Goal: Check status: Check status

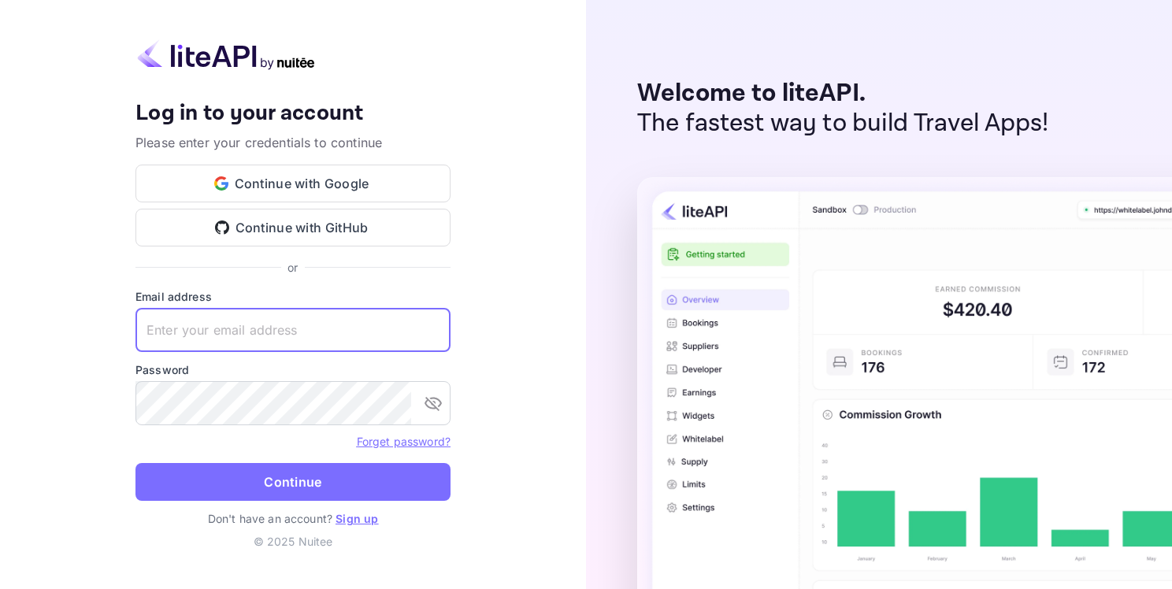
paste input "adminpassword_support@yandex-team.ru"
type input "adminpassword_support@yandex-team.ru"
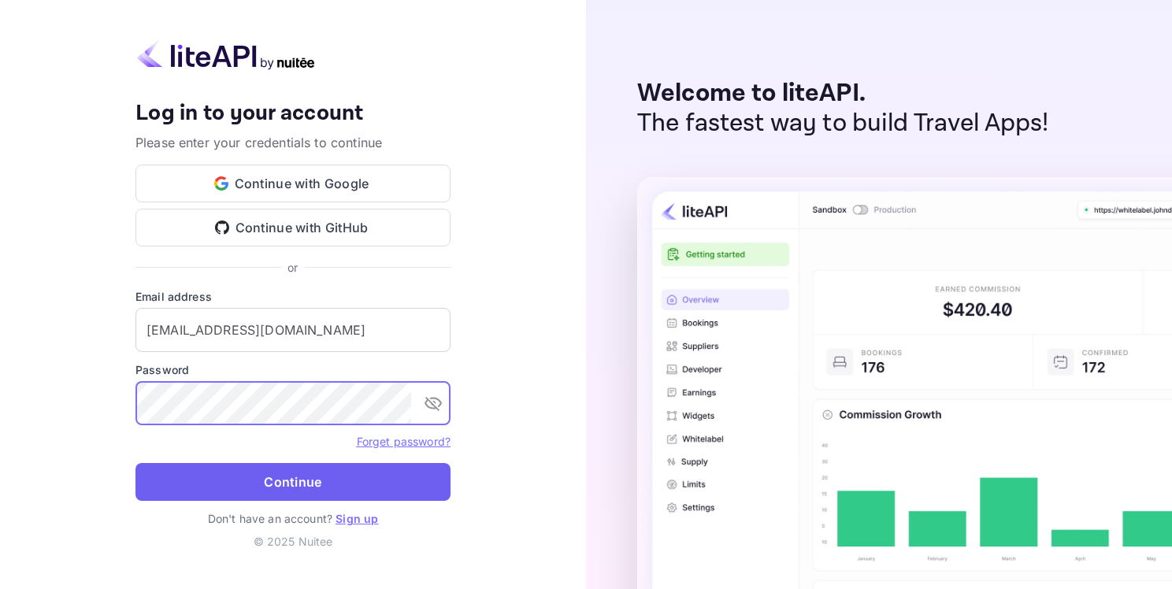
click at [294, 492] on button "Continue" at bounding box center [293, 482] width 315 height 38
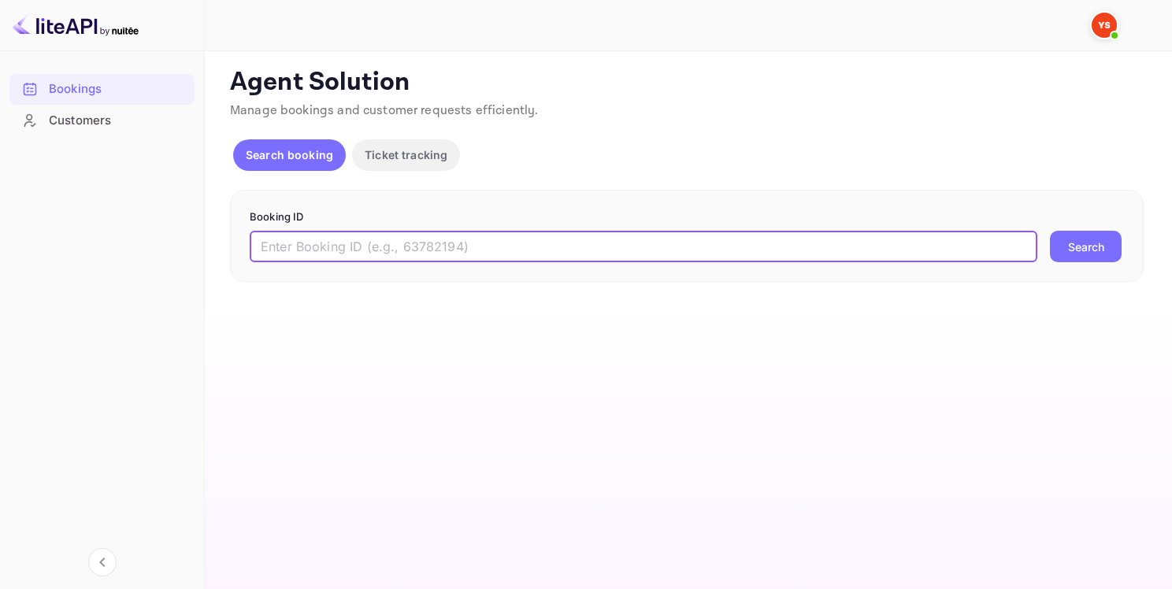
paste input "9925538"
type input "9925538"
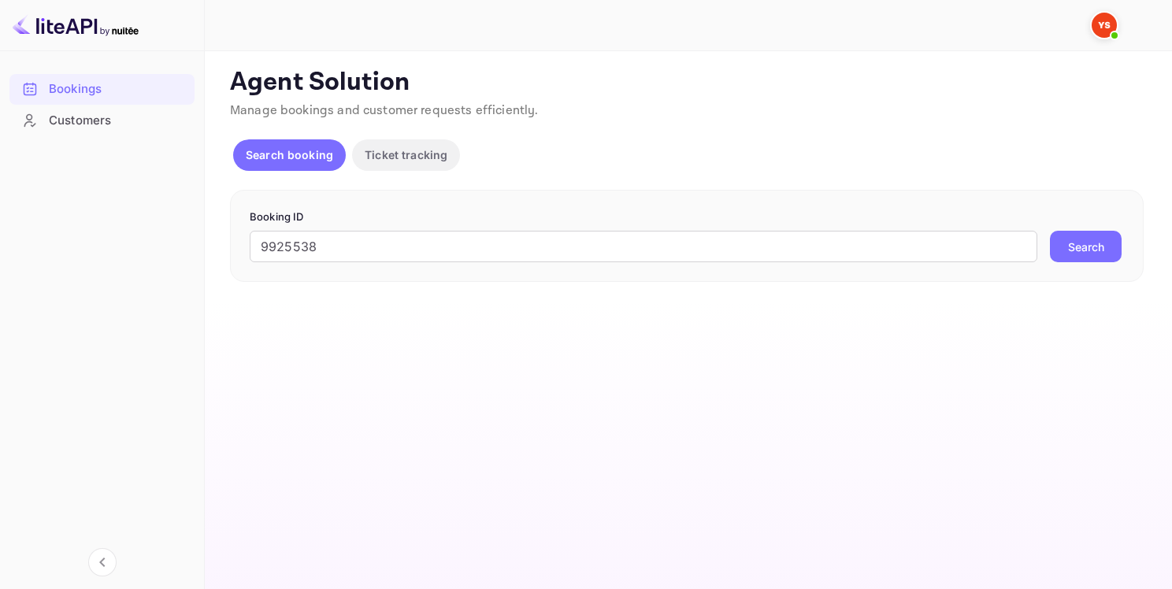
click at [1075, 248] on button "Search" at bounding box center [1086, 247] width 72 height 32
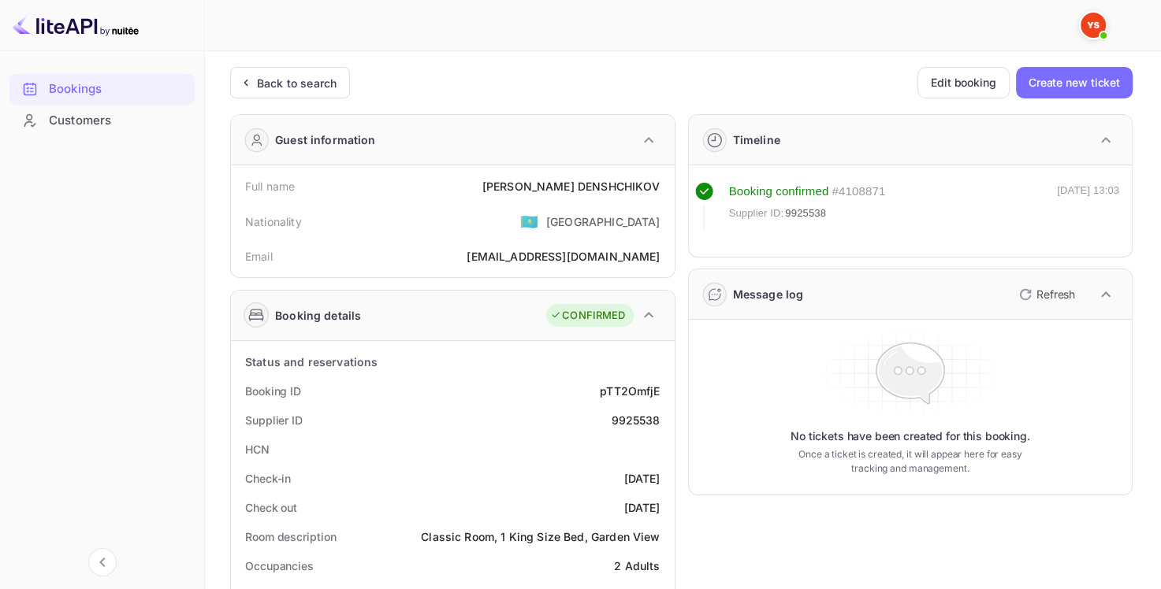
click at [630, 415] on div "9925538" at bounding box center [635, 420] width 49 height 17
copy div "9925538"
drag, startPoint x: 537, startPoint y: 188, endPoint x: 661, endPoint y: 189, distance: 124.5
click at [661, 189] on div "Full name Sergei DENSHCHIKOV" at bounding box center [452, 186] width 431 height 29
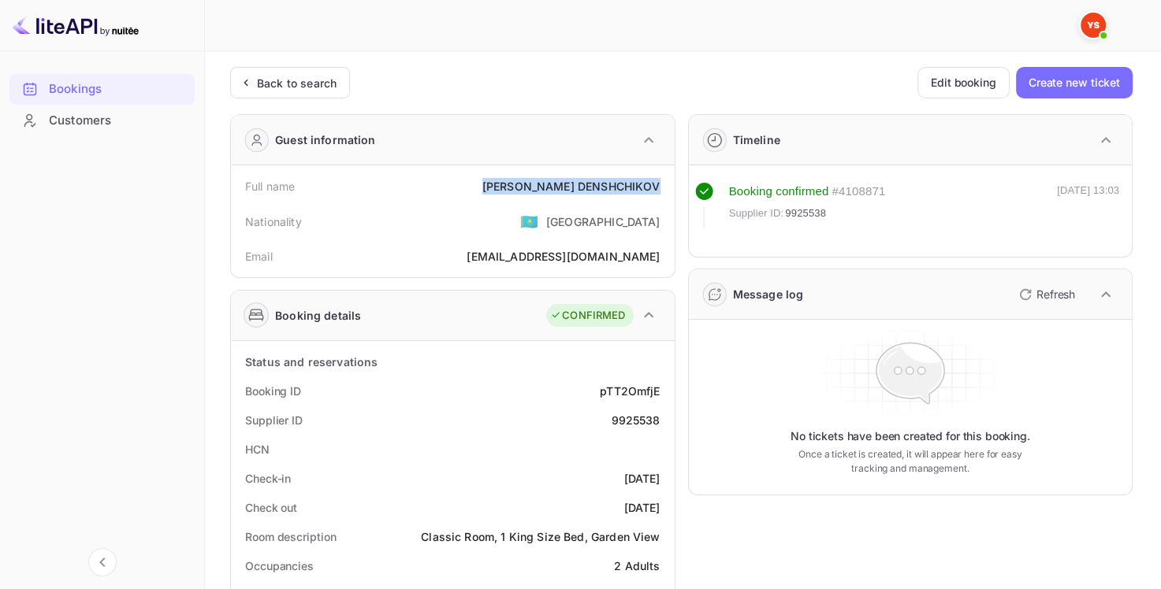
copy div "Sergei DENSHCHIKOV"
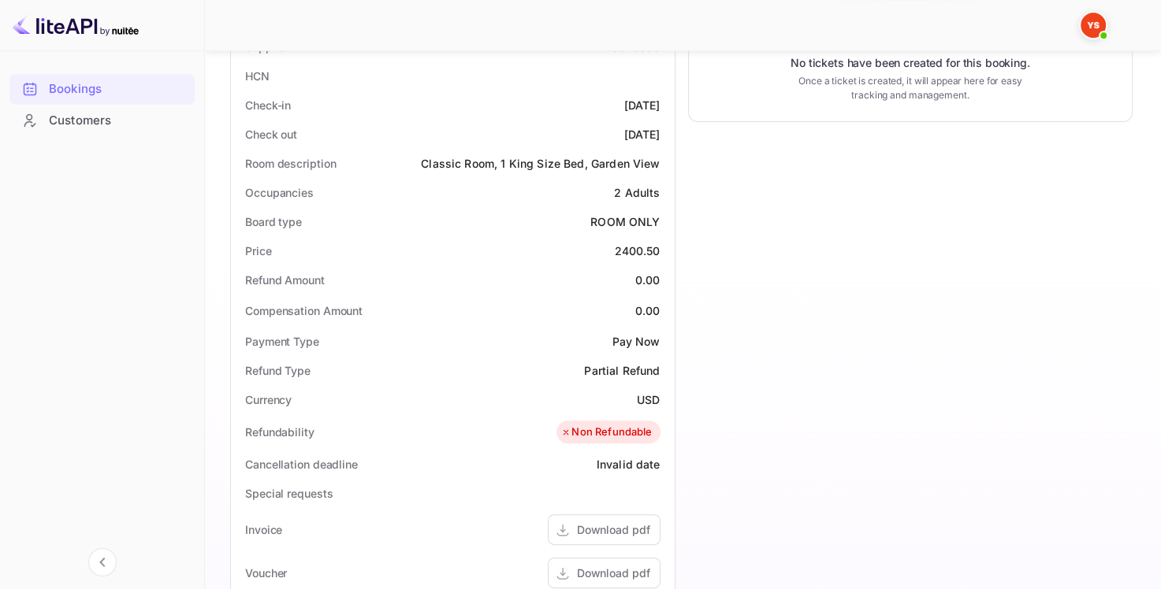
scroll to position [473, 0]
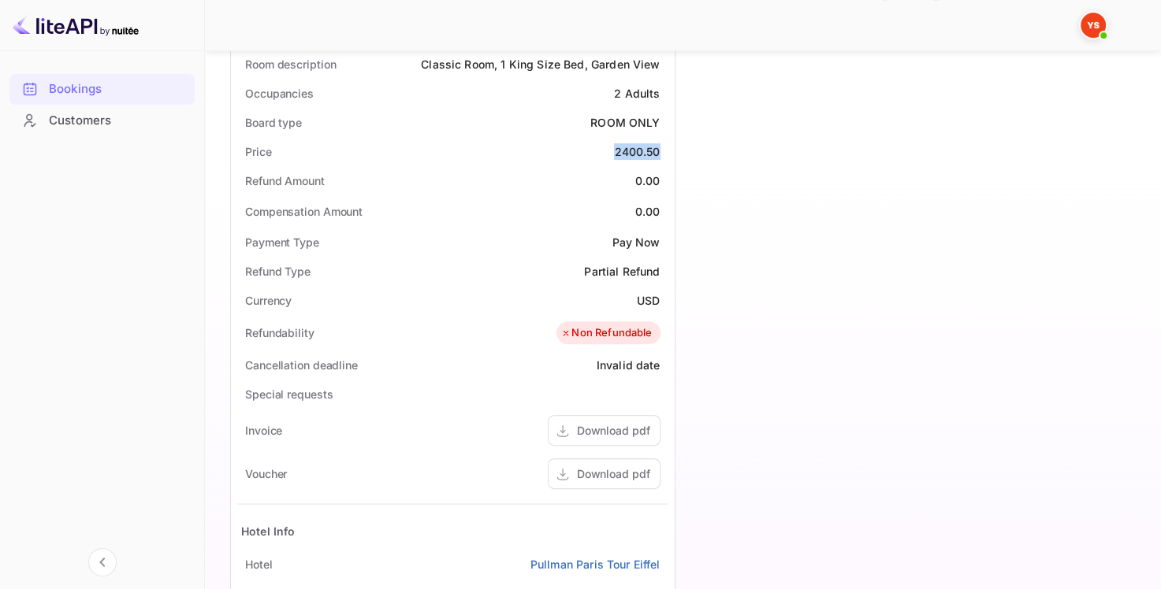
drag, startPoint x: 615, startPoint y: 153, endPoint x: 665, endPoint y: 149, distance: 49.8
click at [665, 149] on div "Price 2400.50" at bounding box center [452, 151] width 431 height 29
copy div "2400.50"
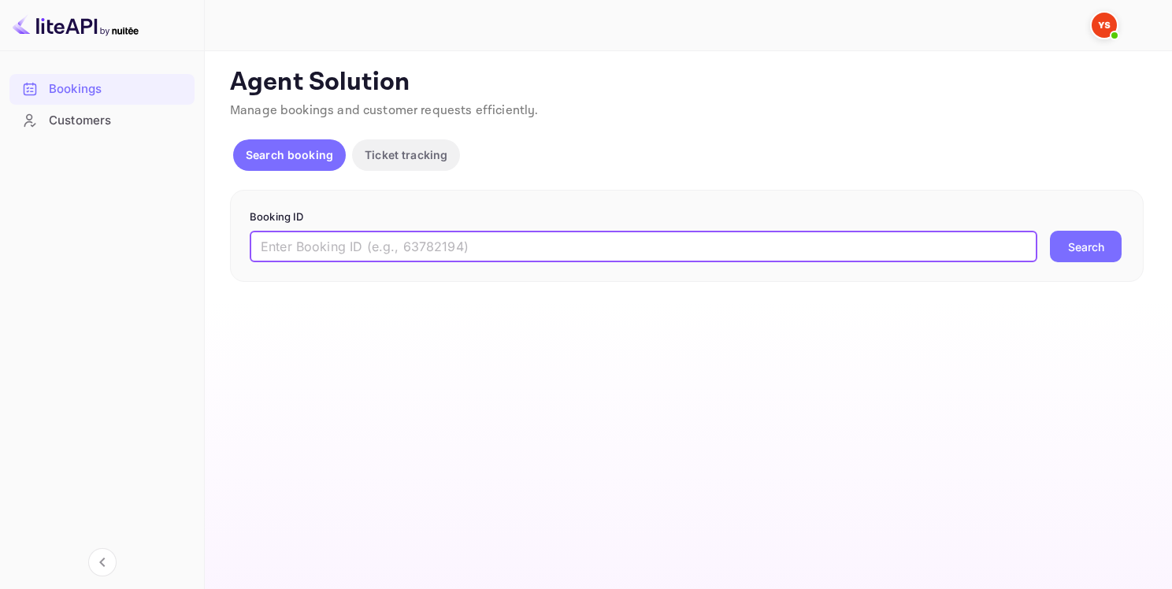
paste input "9925538"
type input "9925538"
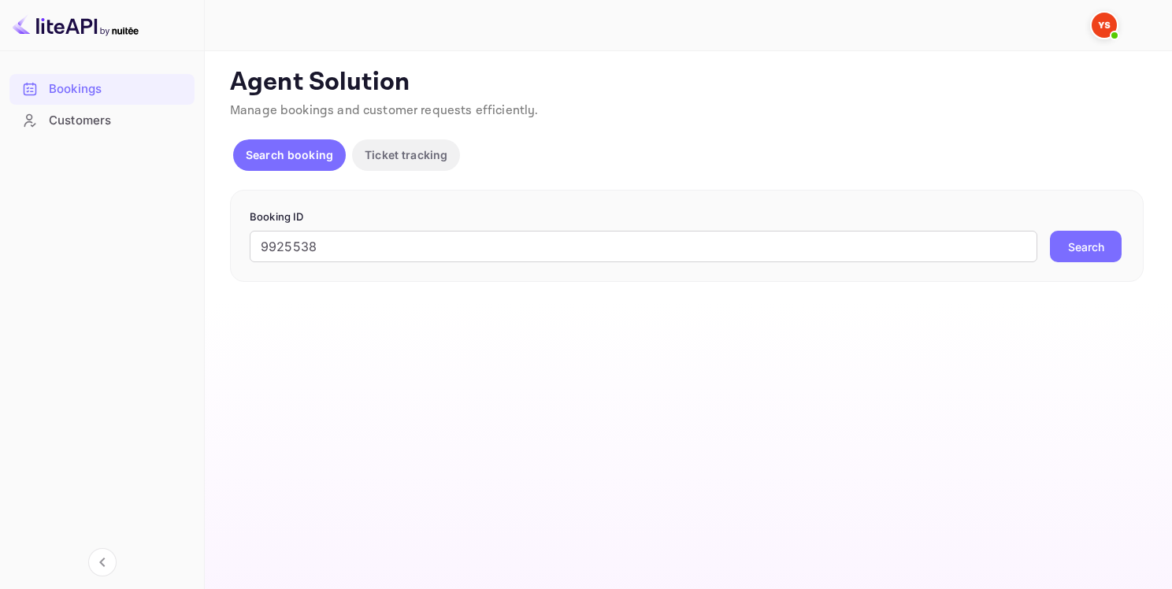
click at [1090, 241] on button "Search" at bounding box center [1086, 247] width 72 height 32
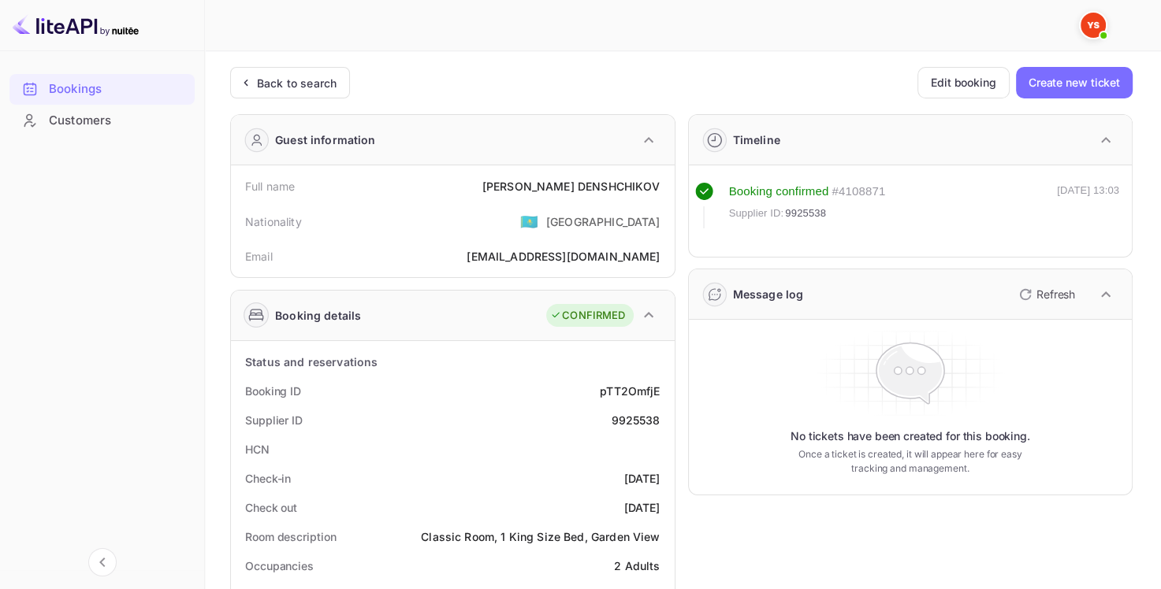
drag, startPoint x: 767, startPoint y: 307, endPoint x: 705, endPoint y: -60, distance: 372.3
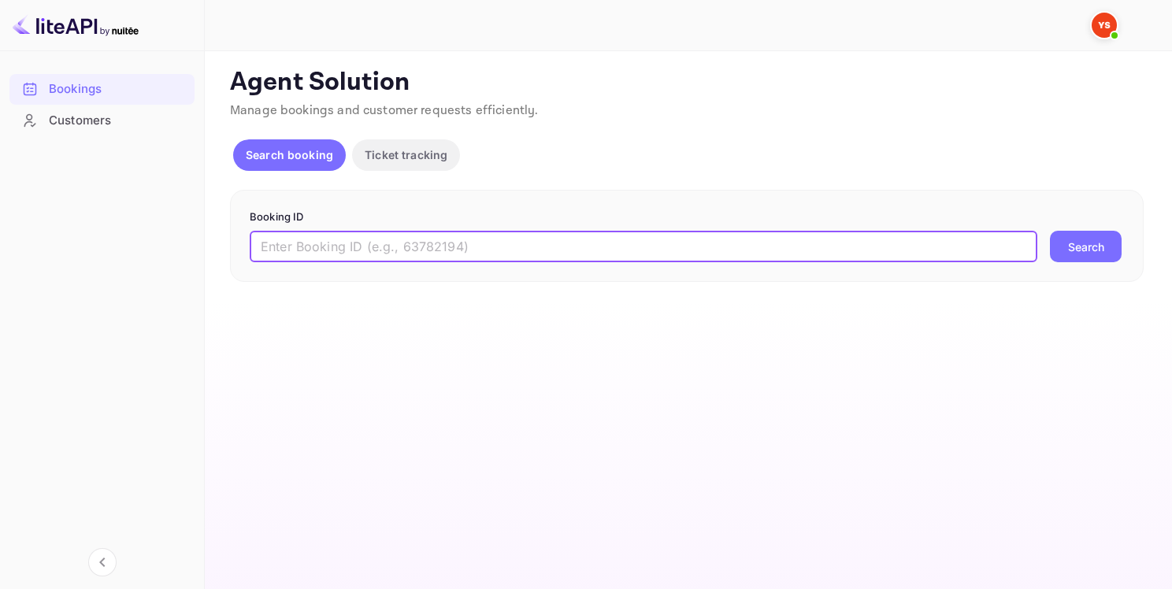
paste input "9925867"
type input "9925867"
click at [1072, 246] on button "Search" at bounding box center [1086, 247] width 72 height 32
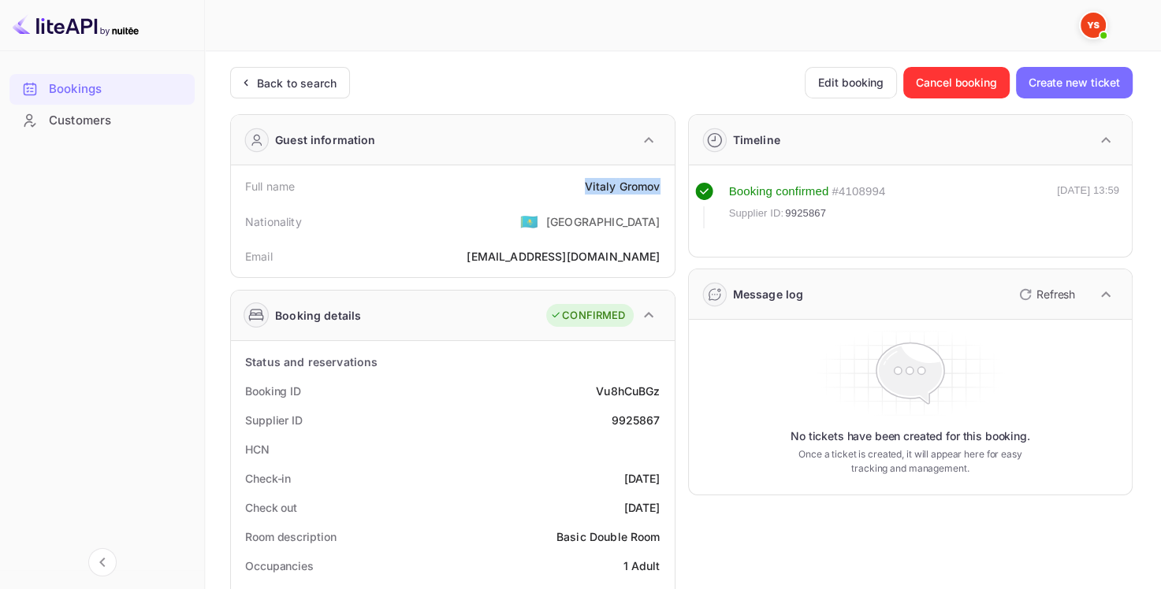
drag, startPoint x: 581, startPoint y: 185, endPoint x: 665, endPoint y: 188, distance: 84.4
click at [667, 188] on div "Full name Vitaly Gromov" at bounding box center [452, 186] width 431 height 29
copy div "Vitaly Gromov"
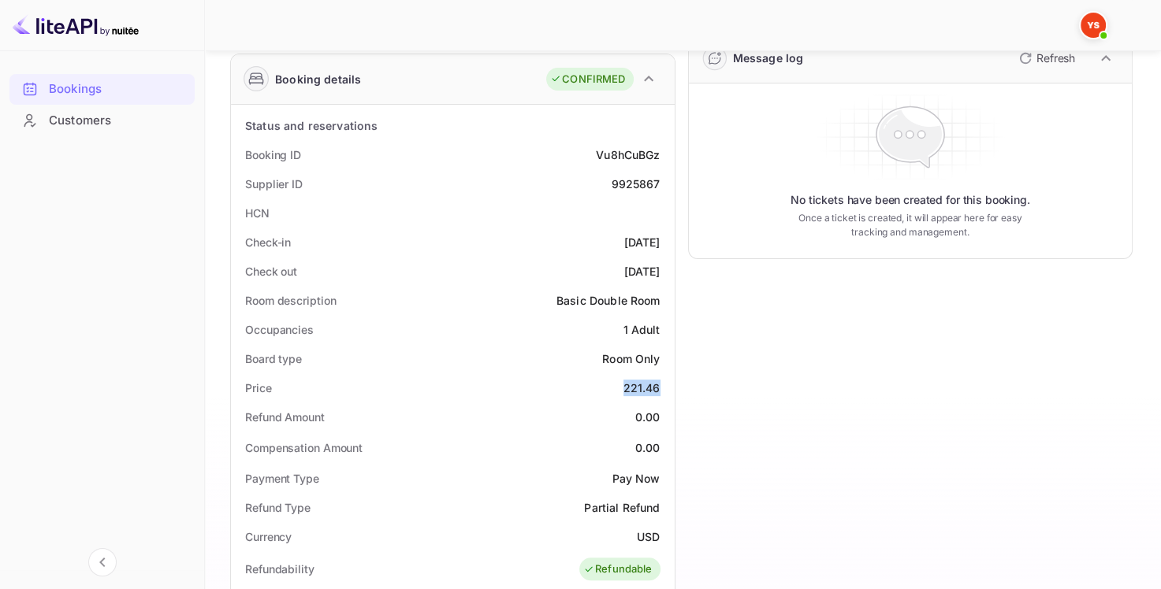
drag, startPoint x: 622, startPoint y: 388, endPoint x: 668, endPoint y: 385, distance: 46.5
click at [668, 385] on div "Status and reservations Booking ID Vu8hCuBGz Supplier ID 9925867 HCN Check-in 2…" at bounding box center [453, 570] width 444 height 930
copy div "221.46"
